Goal: Task Accomplishment & Management: Manage account settings

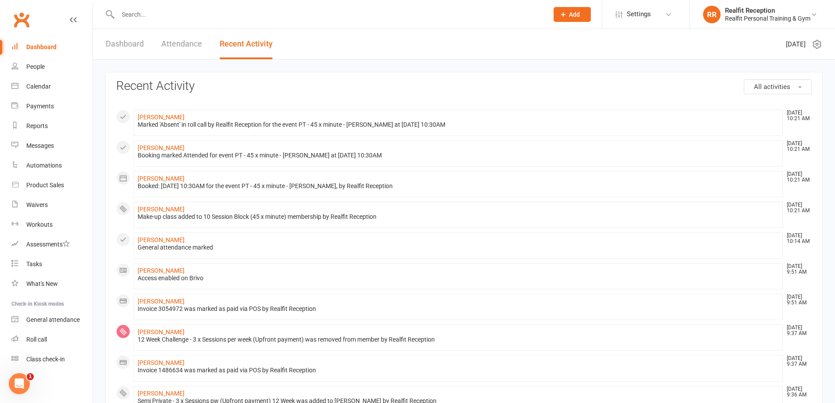
click at [189, 12] on input "text" at bounding box center [328, 14] width 427 height 12
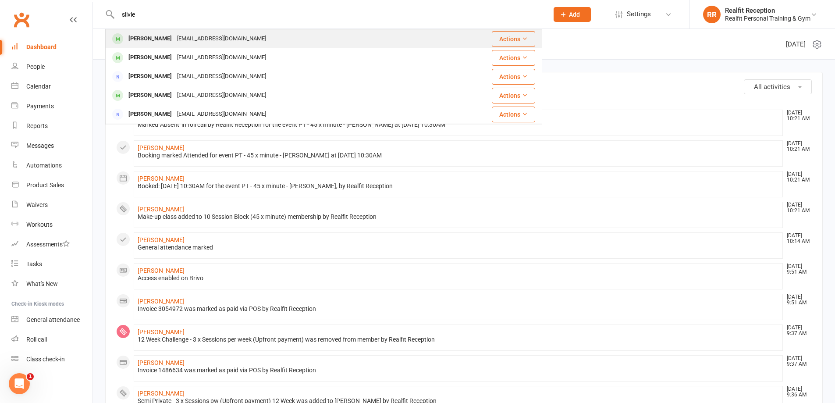
type input "silvie"
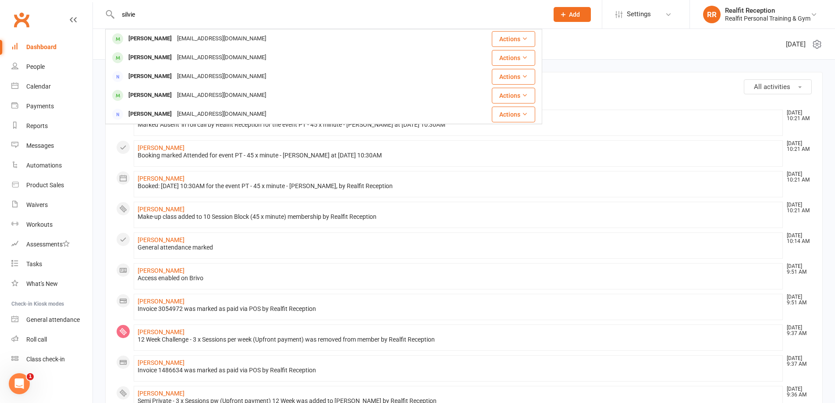
click at [149, 33] on div "Silvie Drechsel" at bounding box center [150, 38] width 49 height 13
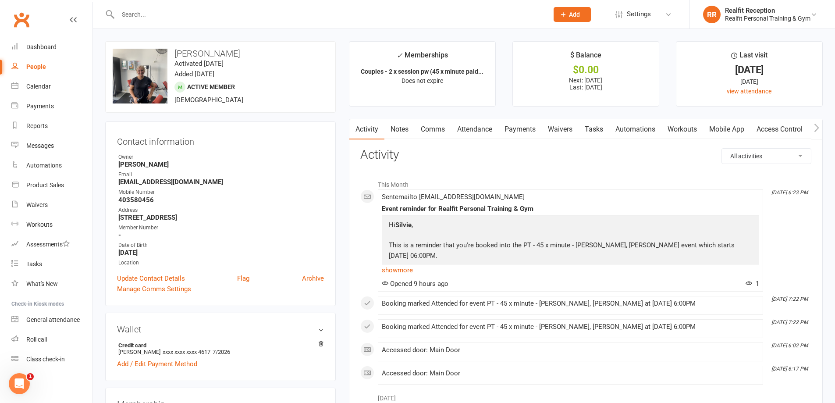
click at [522, 131] on link "Payments" at bounding box center [519, 129] width 43 height 20
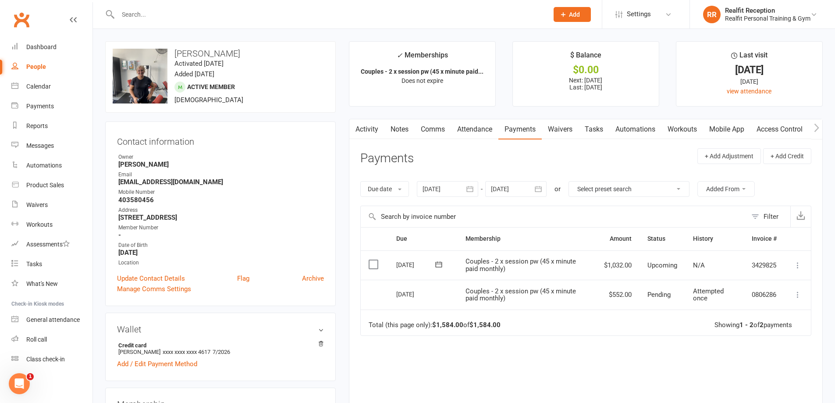
click at [797, 264] on icon at bounding box center [797, 265] width 9 height 9
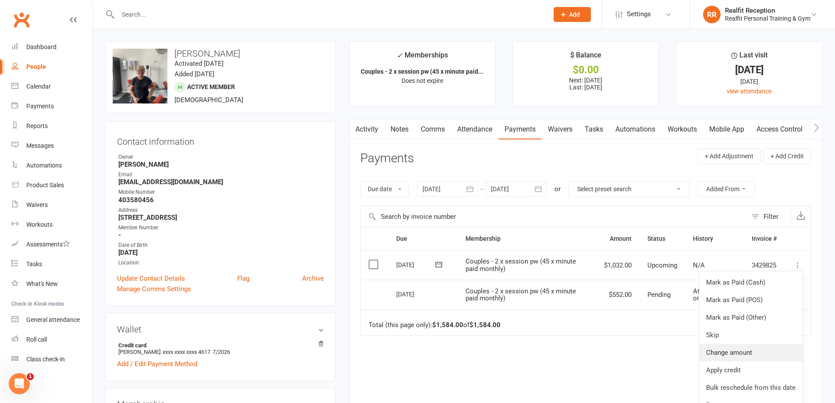
click at [738, 356] on link "Change amount" at bounding box center [750, 352] width 103 height 18
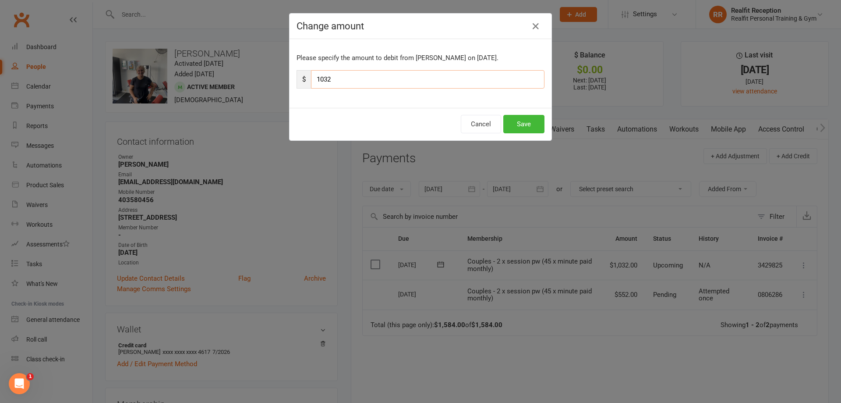
click at [334, 79] on input "1032" at bounding box center [427, 79] width 233 height 18
type input "1"
type input "912"
click at [523, 123] on button "Save" at bounding box center [523, 124] width 41 height 18
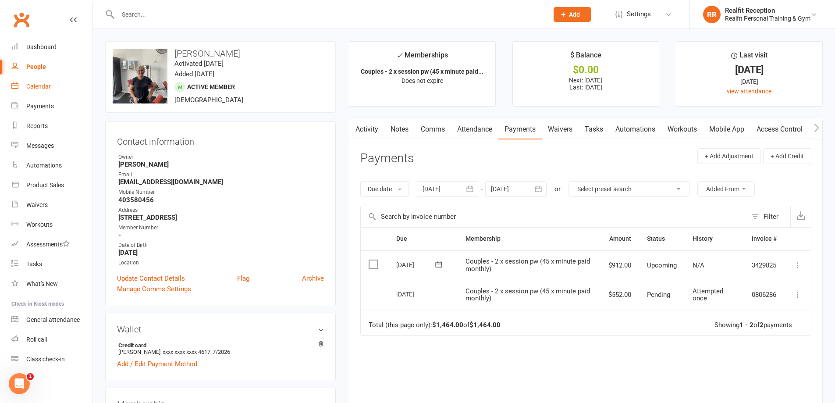
click at [38, 87] on div "Calendar" at bounding box center [38, 86] width 25 height 7
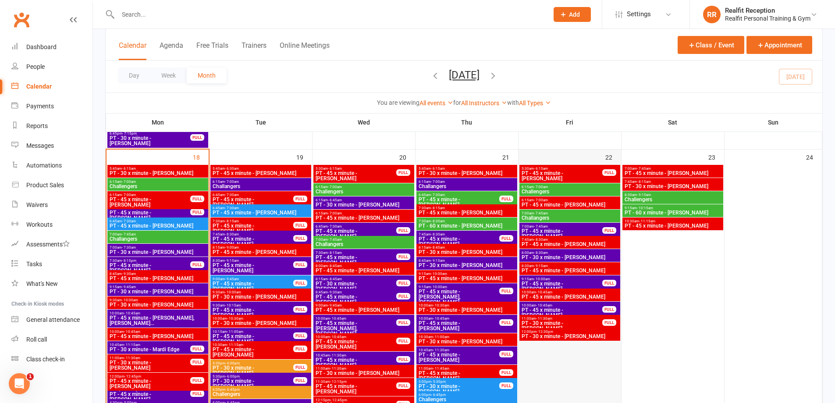
scroll to position [1051, 0]
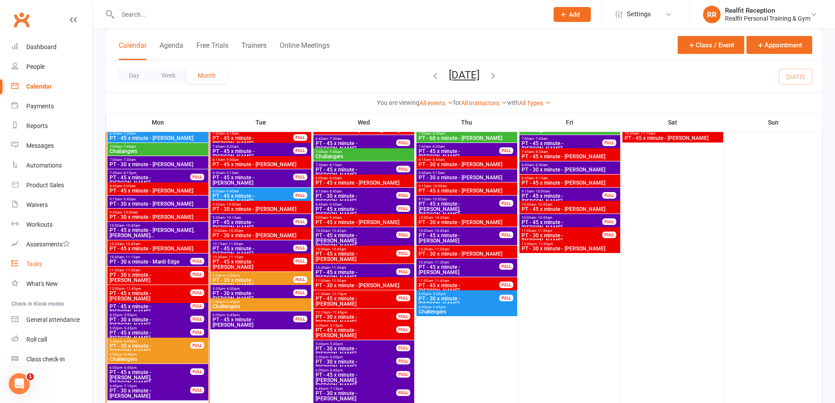
click at [25, 260] on link "Tasks" at bounding box center [51, 264] width 81 height 20
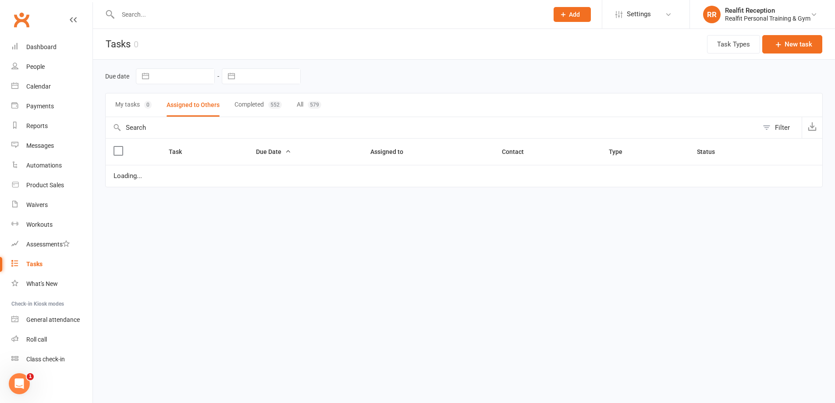
select select "waiting"
select select "started"
select select "waiting"
select select "started"
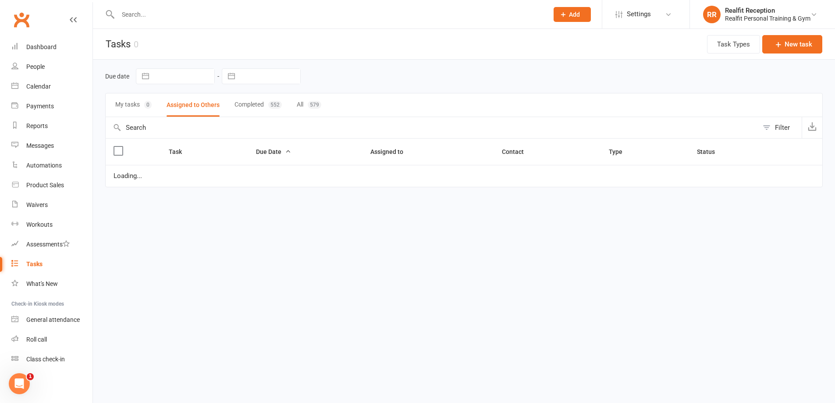
select select "waiting"
select select "started"
select select "waiting"
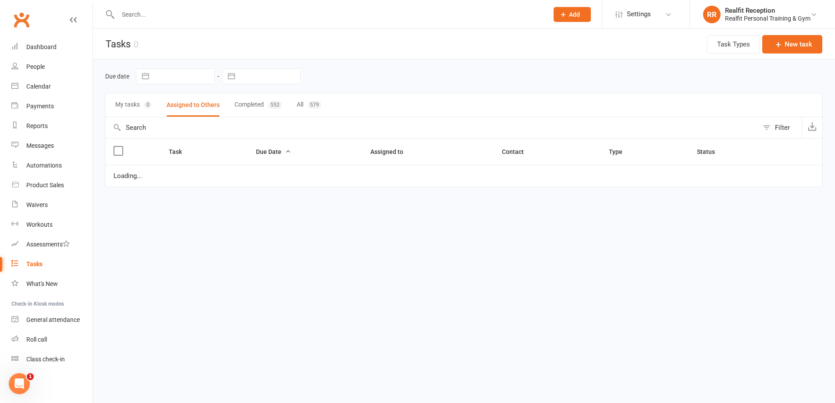
select select "started"
select select "waiting"
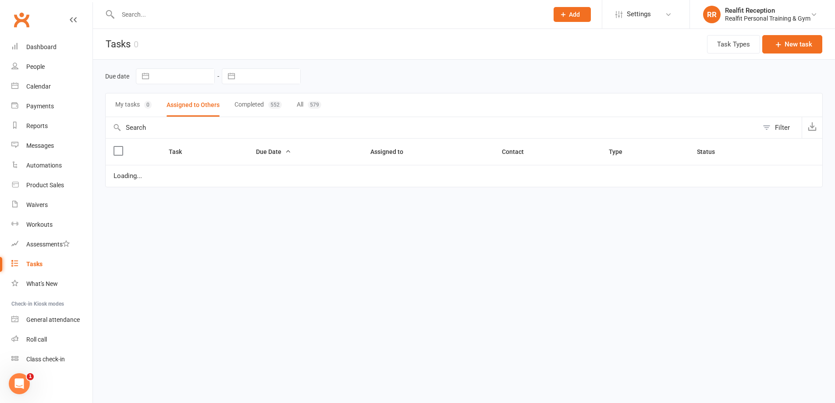
select select "waiting"
select select "started"
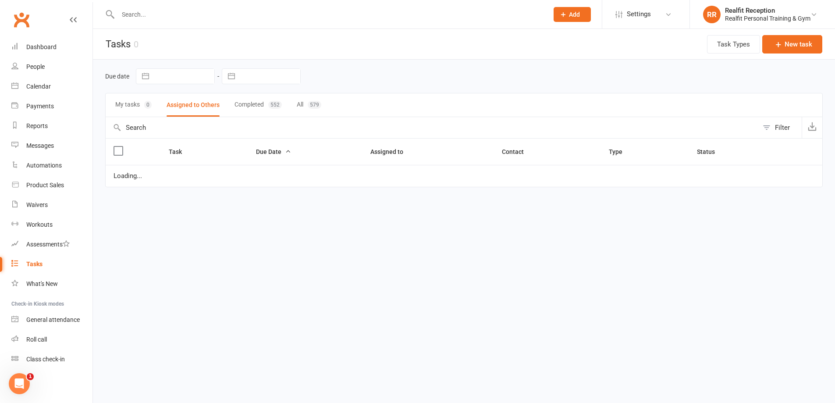
select select "started"
select select "waiting"
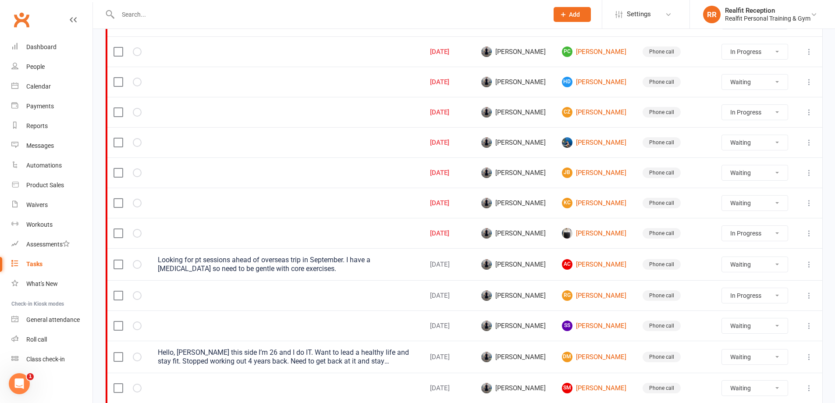
scroll to position [44, 0]
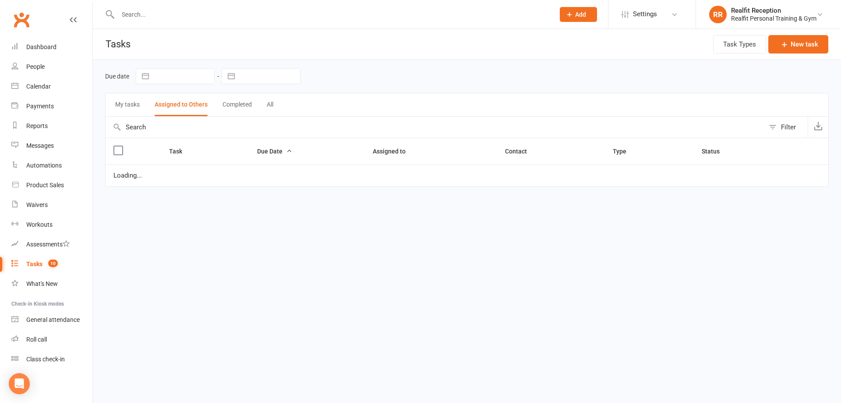
select select "waiting"
select select "started"
select select "waiting"
select select "started"
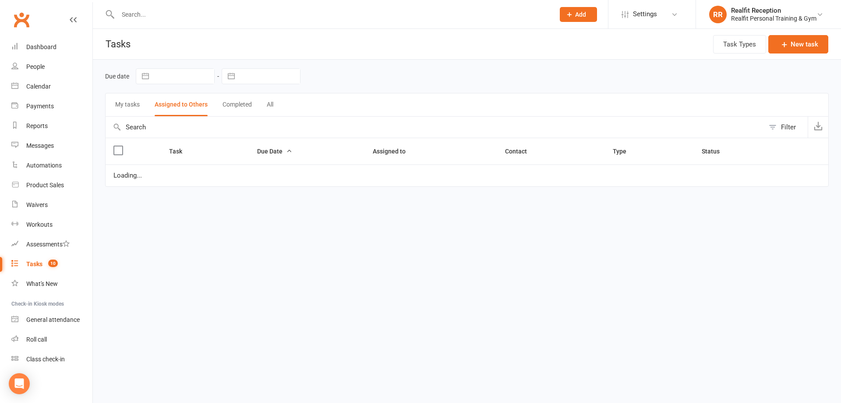
select select "waiting"
select select "started"
select select "waiting"
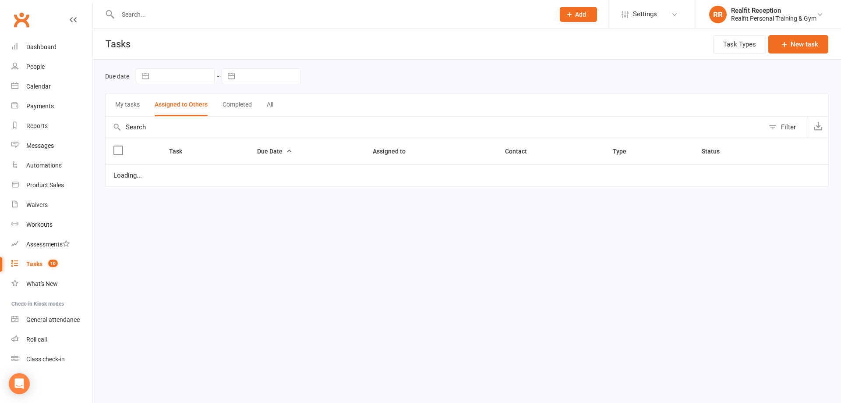
select select "started"
select select "waiting"
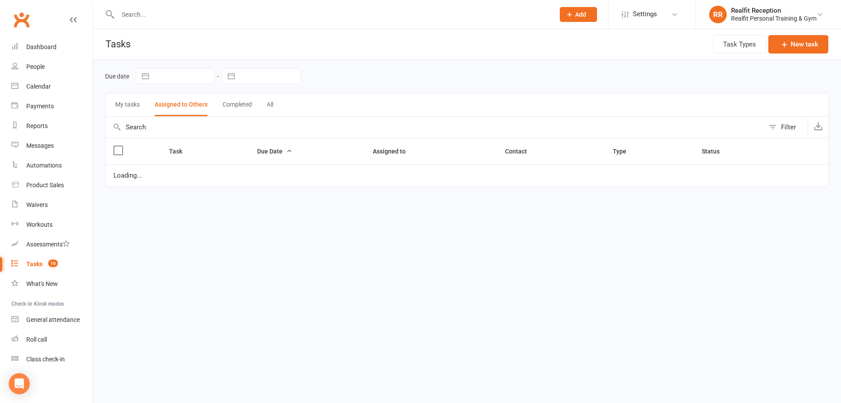
select select "waiting"
select select "started"
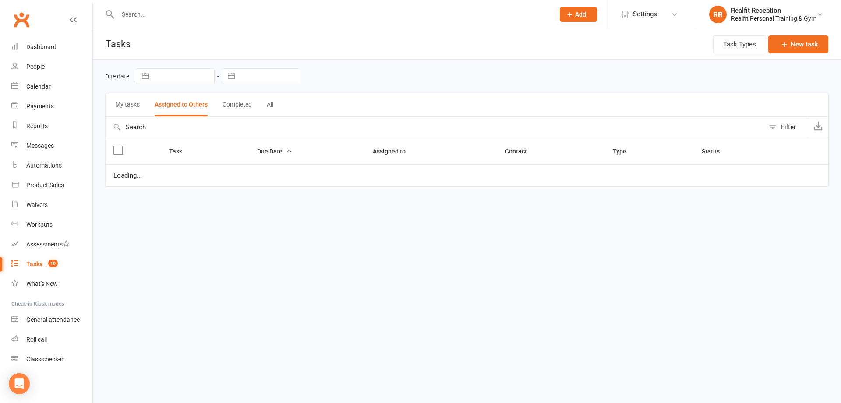
select select "started"
select select "waiting"
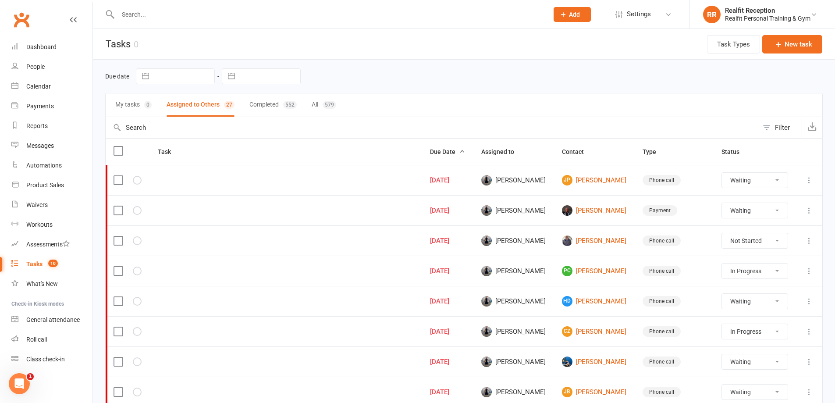
click at [777, 239] on select "Not Started In Progress Waiting Complete" at bounding box center [753, 240] width 65 height 15
click at [722, 233] on select "Not Started In Progress Waiting Complete" at bounding box center [753, 240] width 65 height 15
select select "unstarted"
select select "waiting"
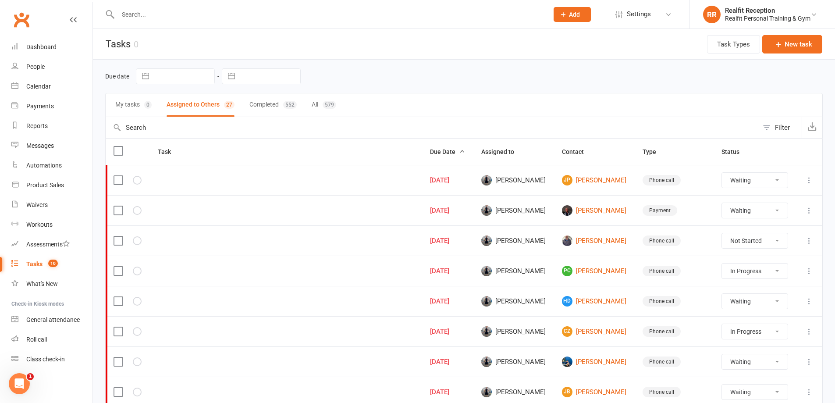
select select "started"
select select "waiting"
select select "started"
select select "waiting"
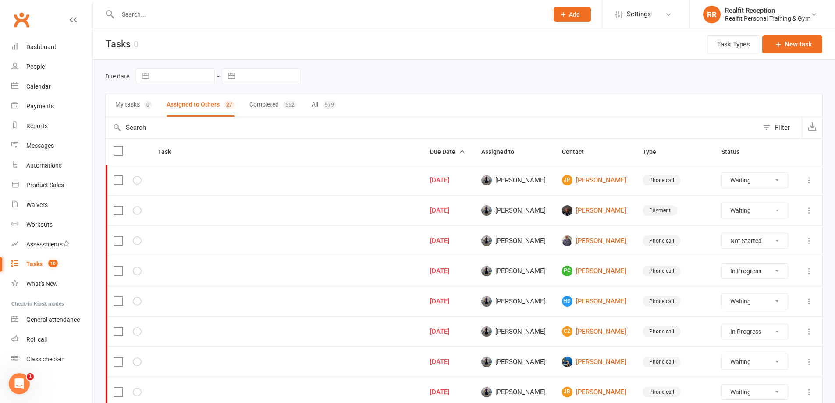
select select "waiting"
select select "started"
select select "waiting"
select select "started"
select select "waiting"
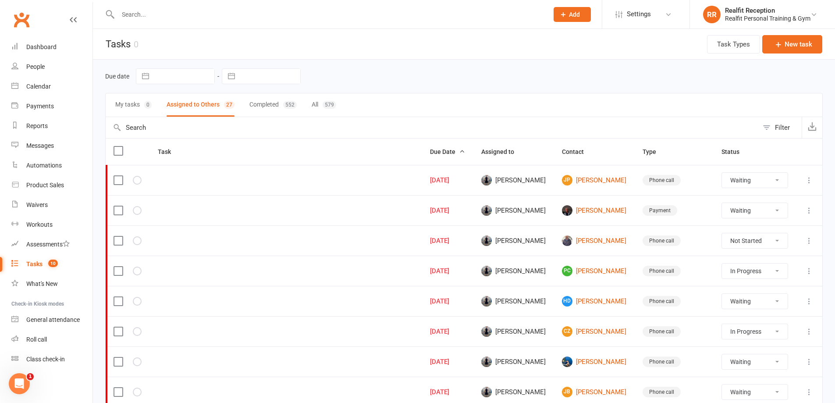
select select "waiting"
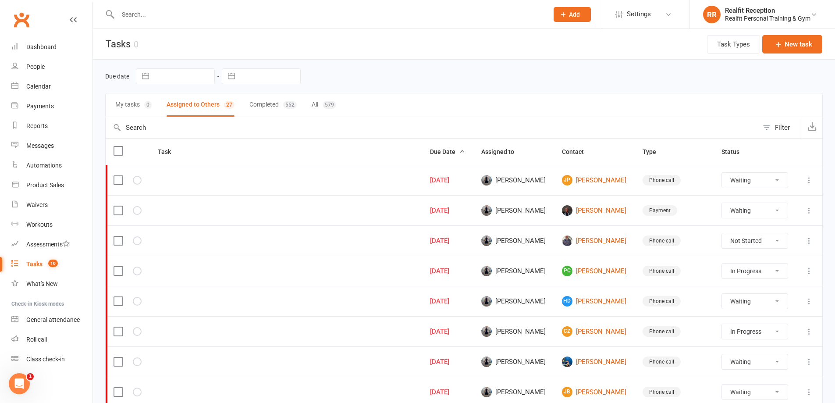
select select "waiting"
select select "started"
select select "waiting"
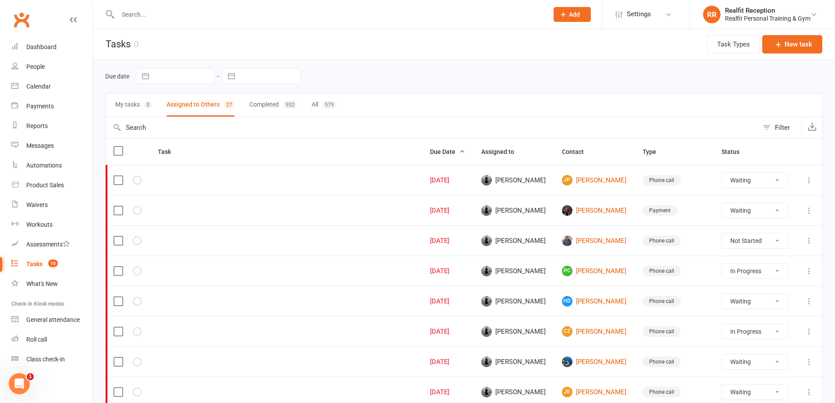
select select "waiting"
select select "started"
select select "waiting"
select select "started"
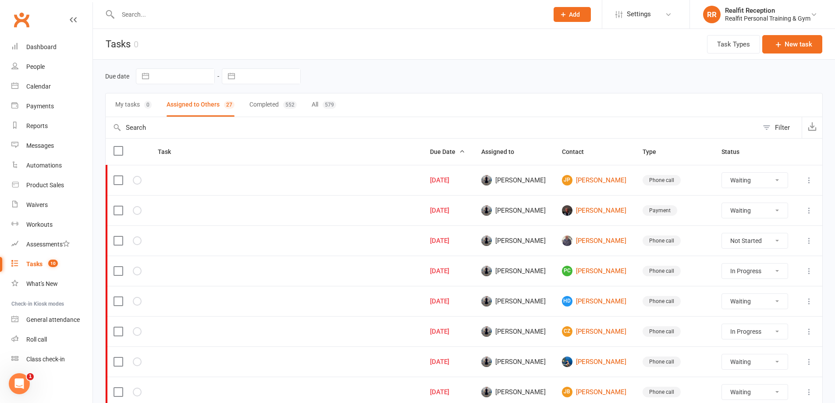
select select "waiting"
select select "started"
select select "waiting"
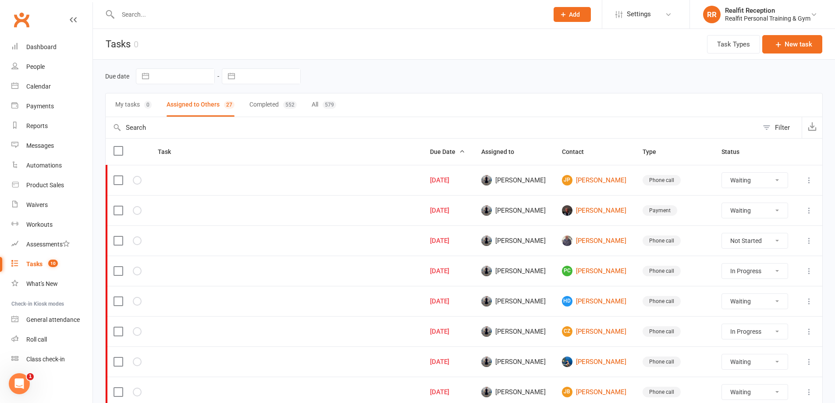
select select "waiting"
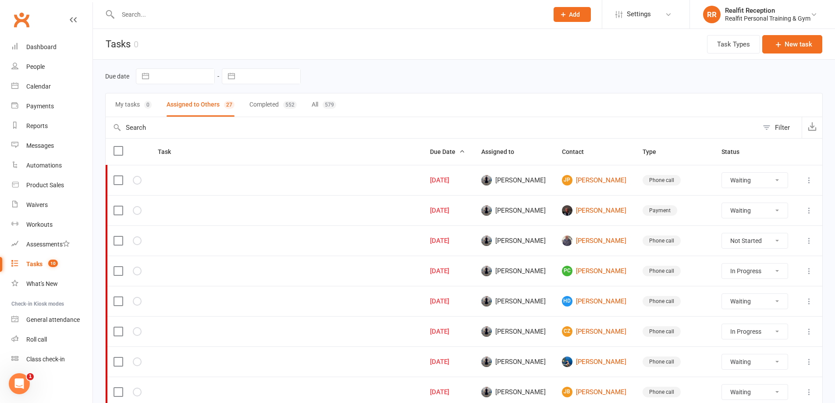
select select "waiting"
select select "started"
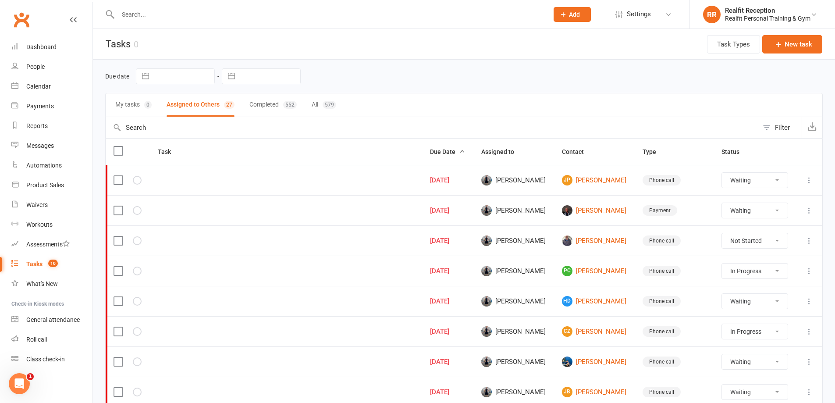
select select "waiting"
select select "started"
